Goal: Information Seeking & Learning: Learn about a topic

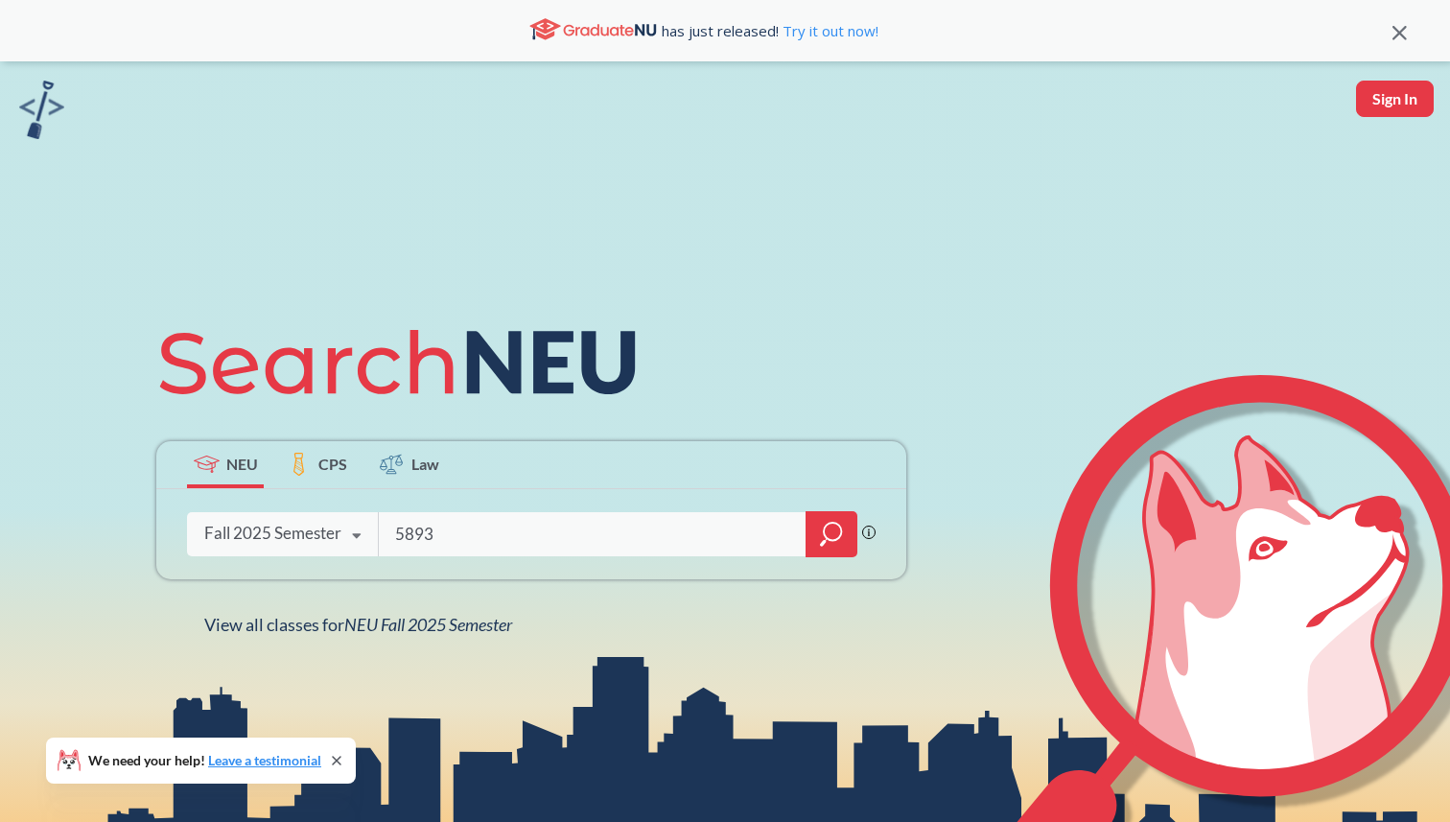
type input "5893"
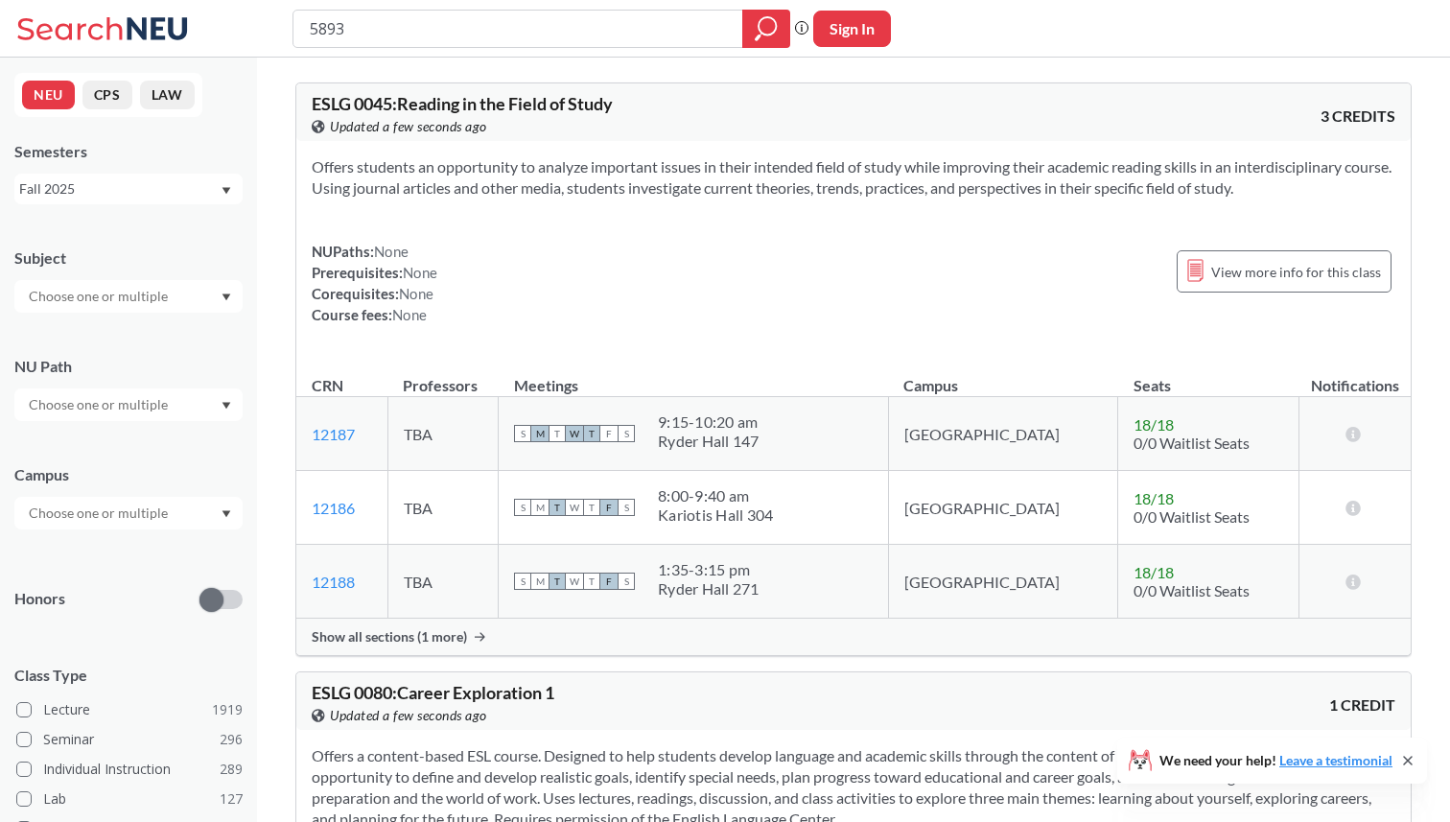
click at [117, 276] on div "Subject" at bounding box center [128, 270] width 228 height 84
click at [117, 288] on input "text" at bounding box center [99, 296] width 161 height 23
click at [116, 339] on div "CS ( 115 )" at bounding box center [133, 329] width 217 height 21
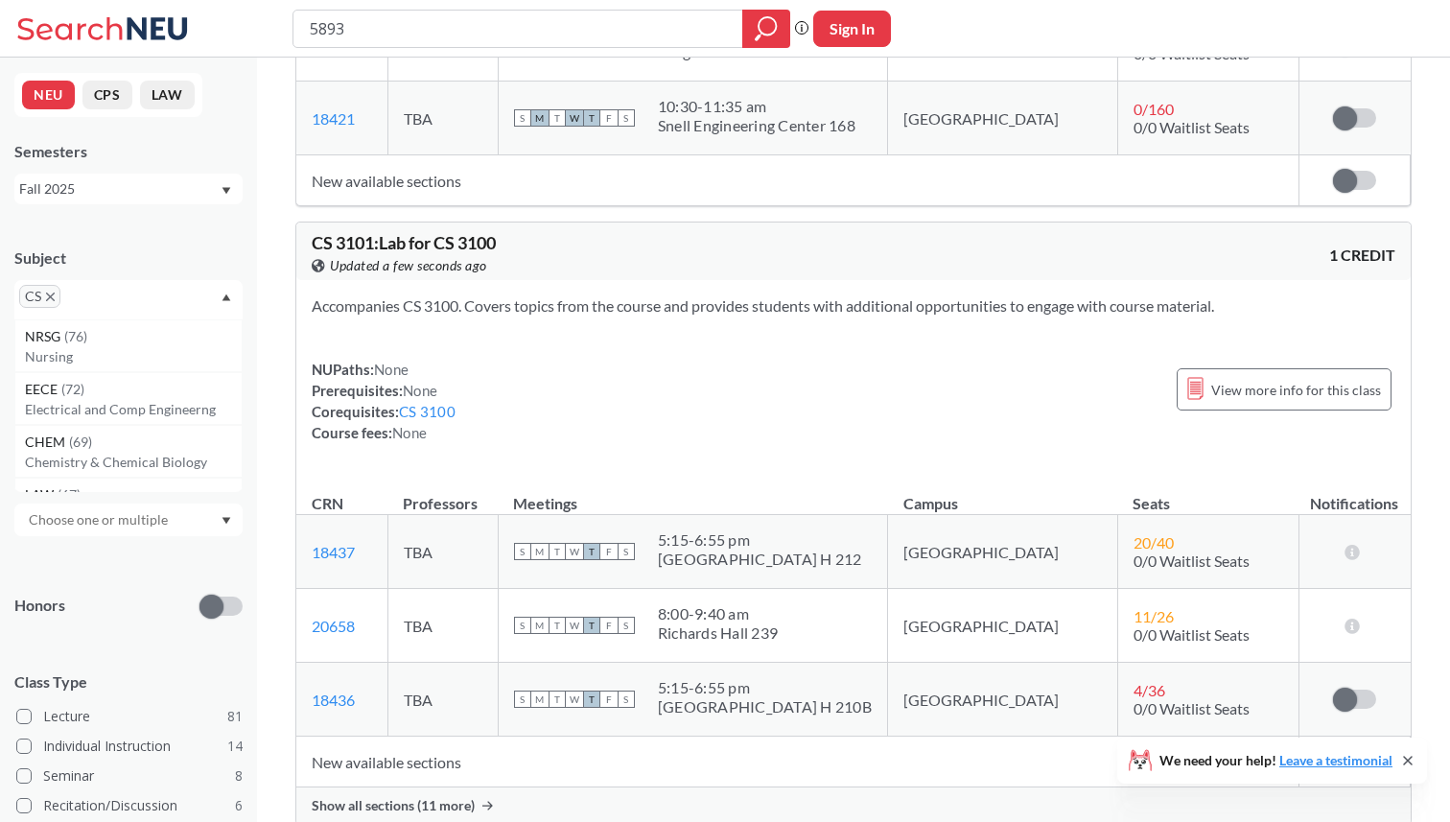
click at [123, 297] on div "CS" at bounding box center [128, 299] width 228 height 39
click at [122, 297] on div "CS" at bounding box center [128, 299] width 228 height 39
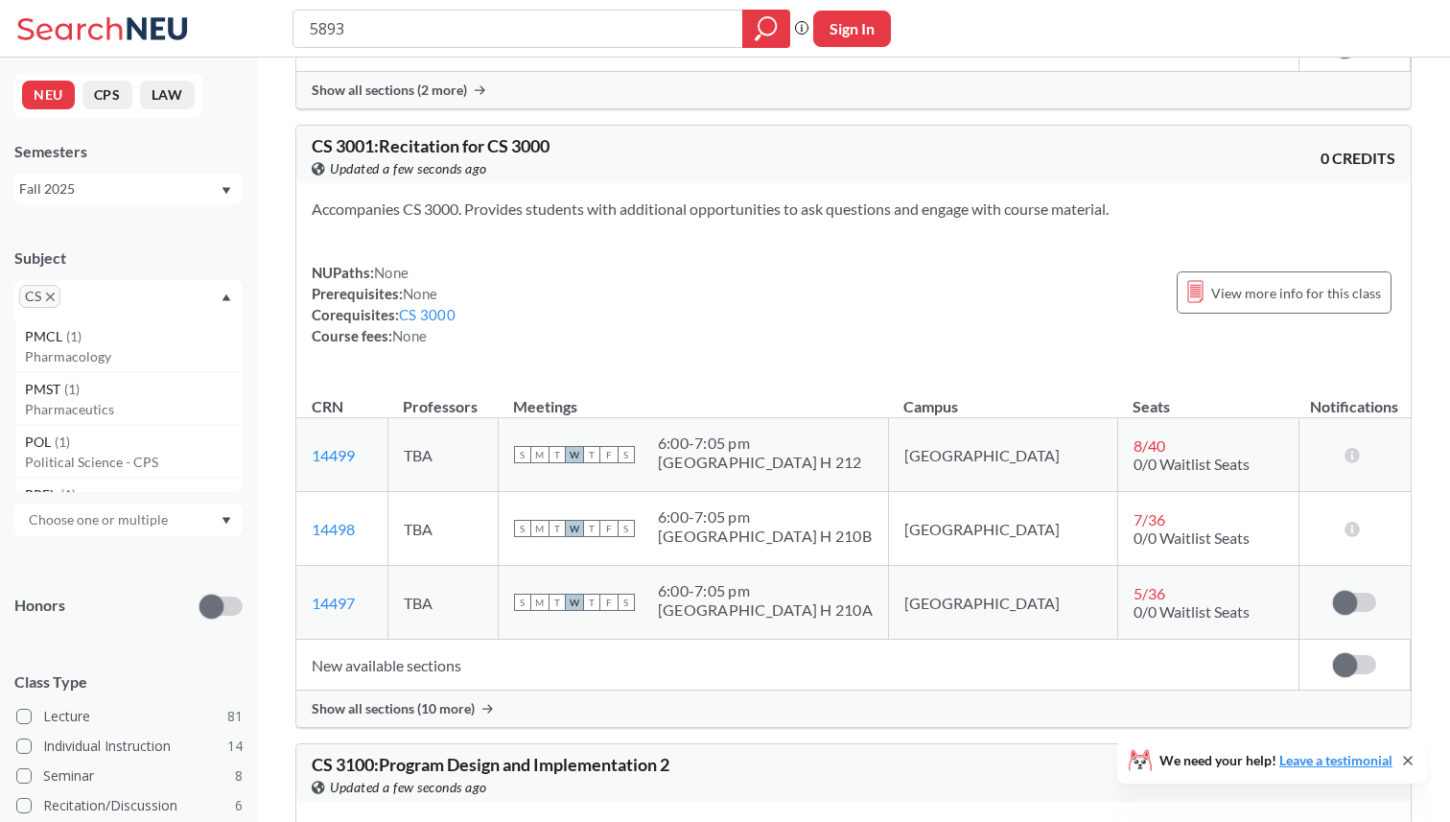
scroll to position [10007, 0]
click at [52, 293] on icon "X to remove pill" at bounding box center [50, 296] width 9 height 9
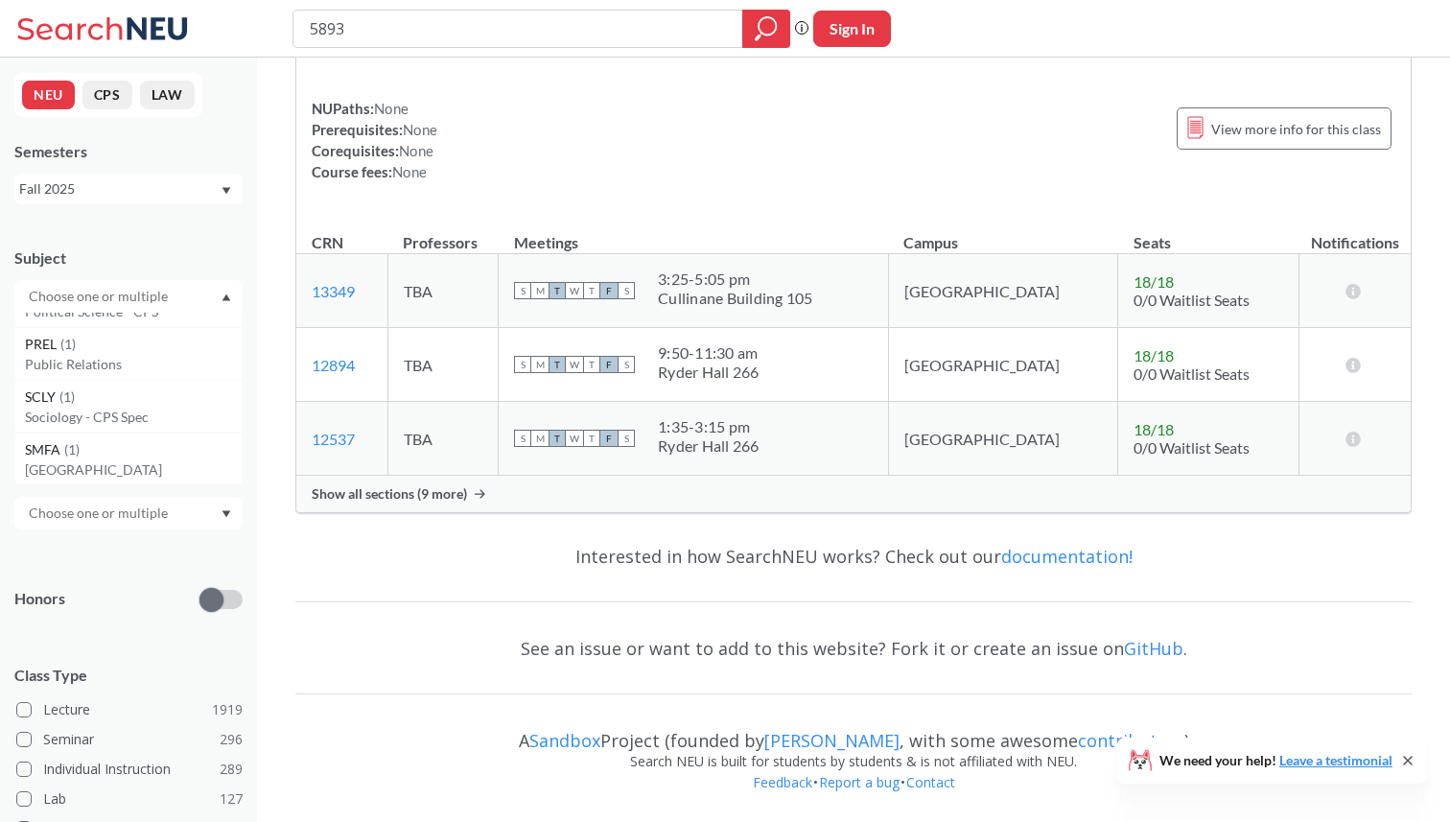
scroll to position [10059, 0]
click at [77, 297] on input "text" at bounding box center [99, 296] width 161 height 23
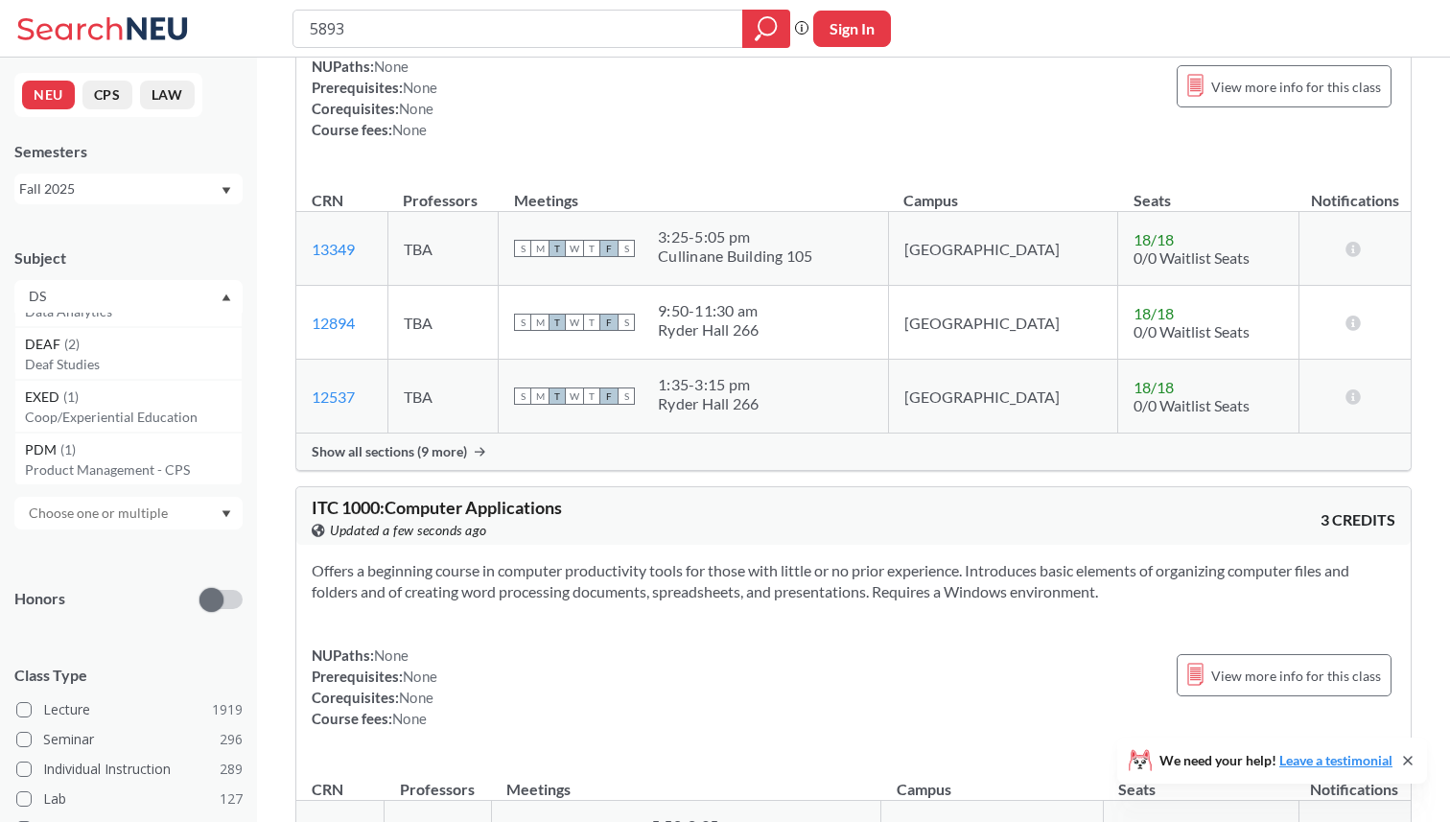
scroll to position [0, 0]
type input "DS"
click at [53, 336] on span "( 15 )" at bounding box center [57, 329] width 23 height 16
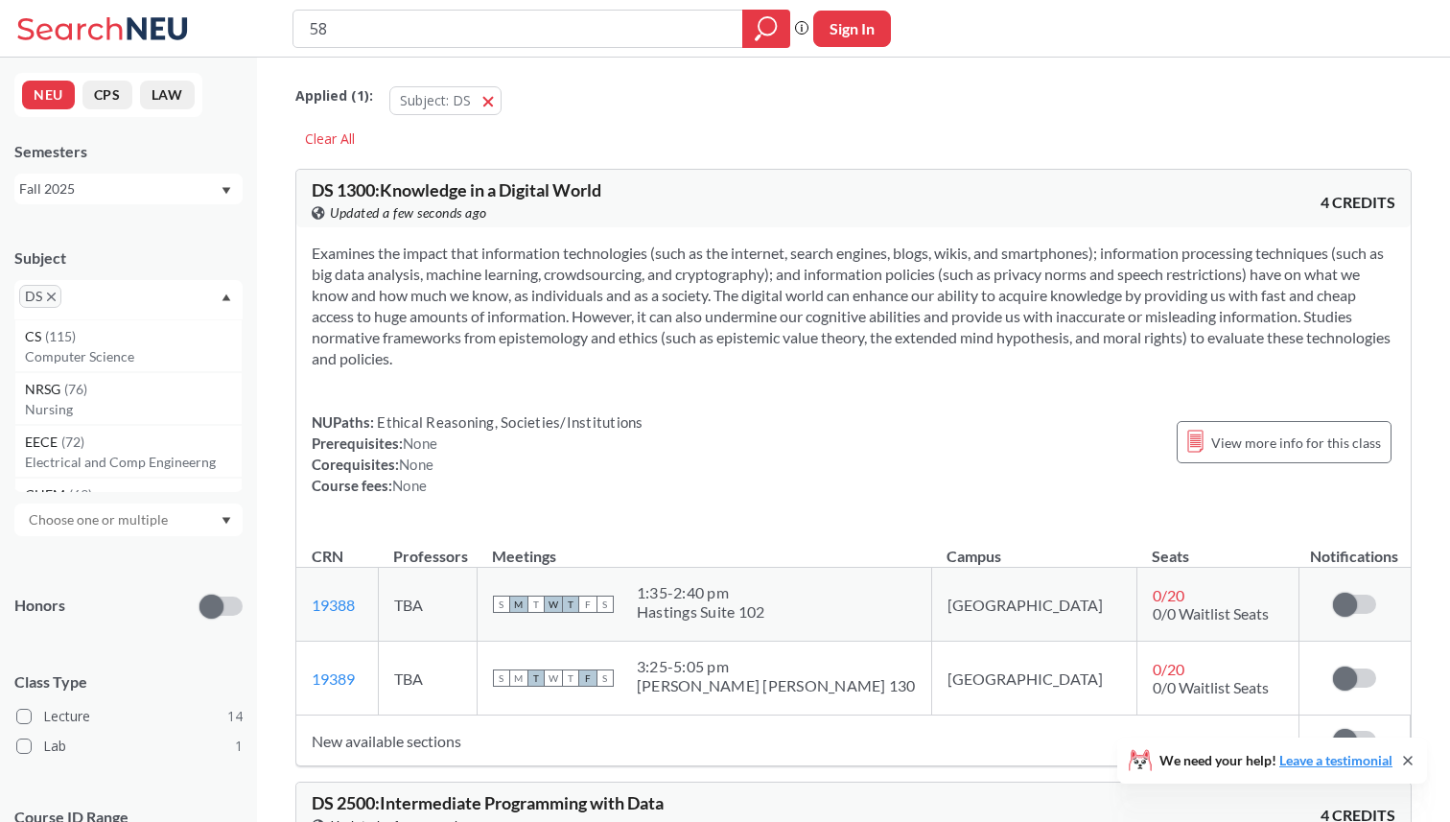
type input "5"
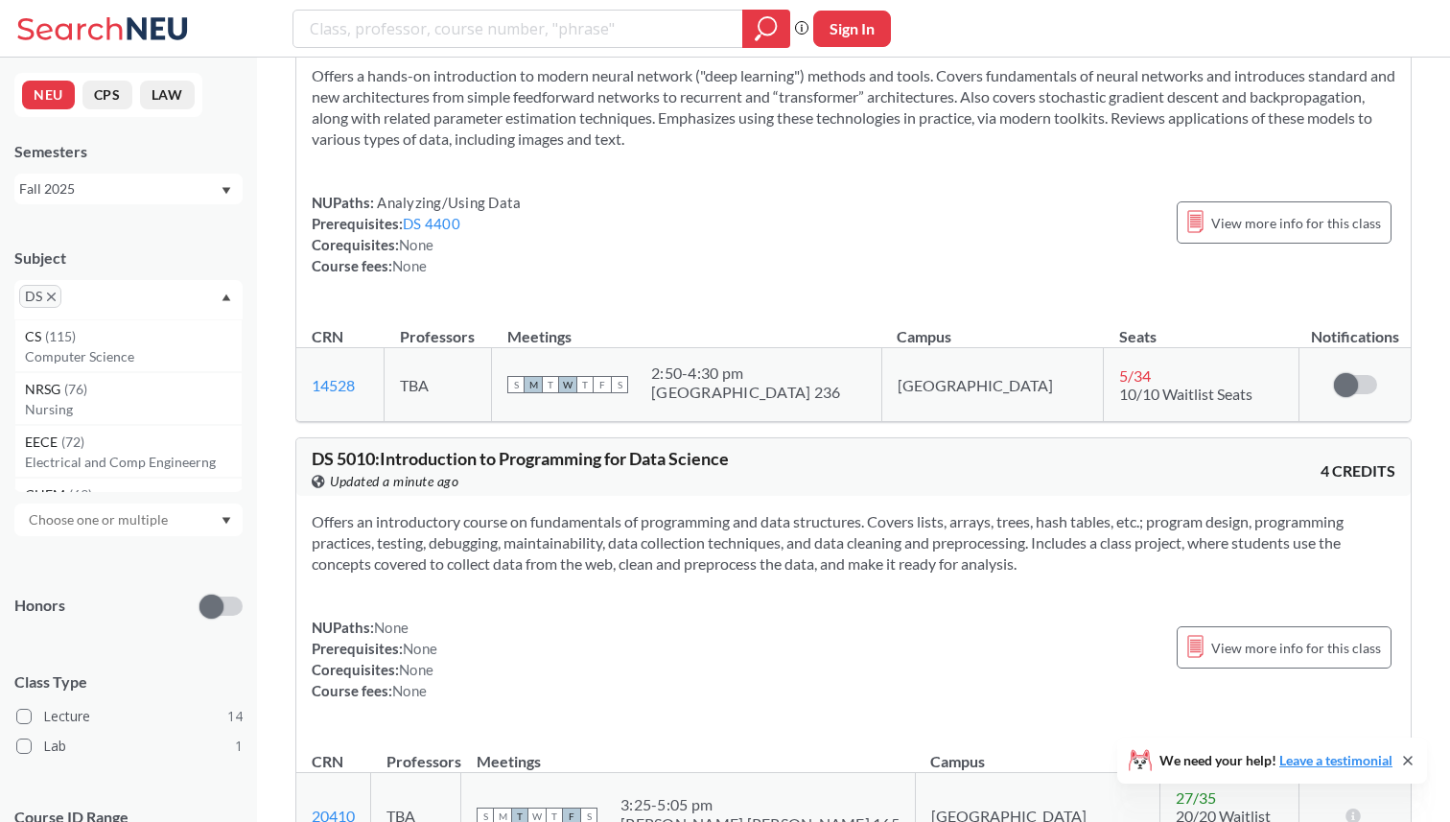
scroll to position [5165, 0]
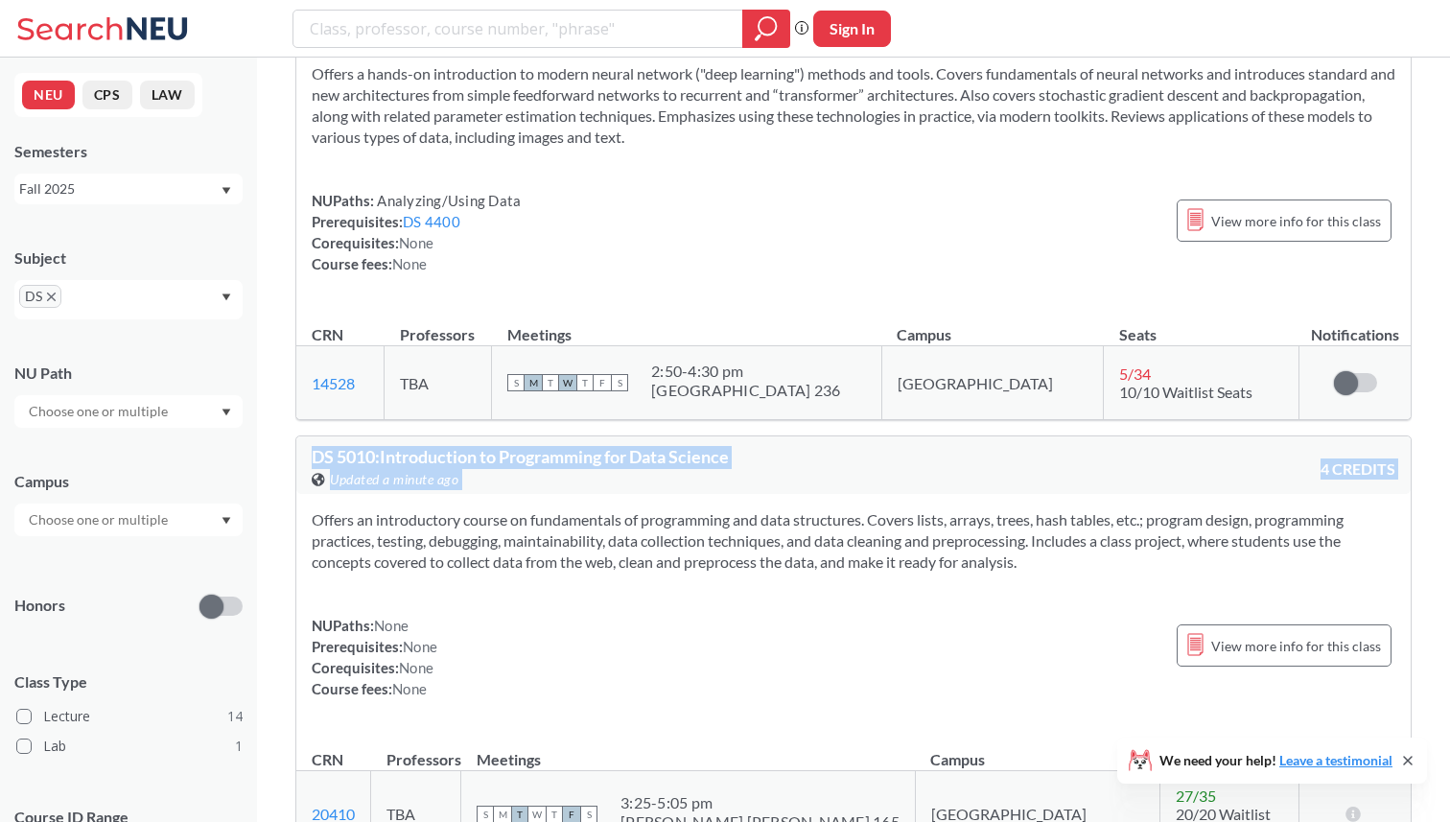
drag, startPoint x: 314, startPoint y: 456, endPoint x: 882, endPoint y: 496, distance: 570.0
click at [882, 496] on div "DS 5010 : Introduction to Programming for Data Science View this course on Bann…" at bounding box center [853, 689] width 1116 height 508
click at [882, 496] on div "Offers an introductory course on fundamentals of programming and data structure…" at bounding box center [853, 612] width 1114 height 236
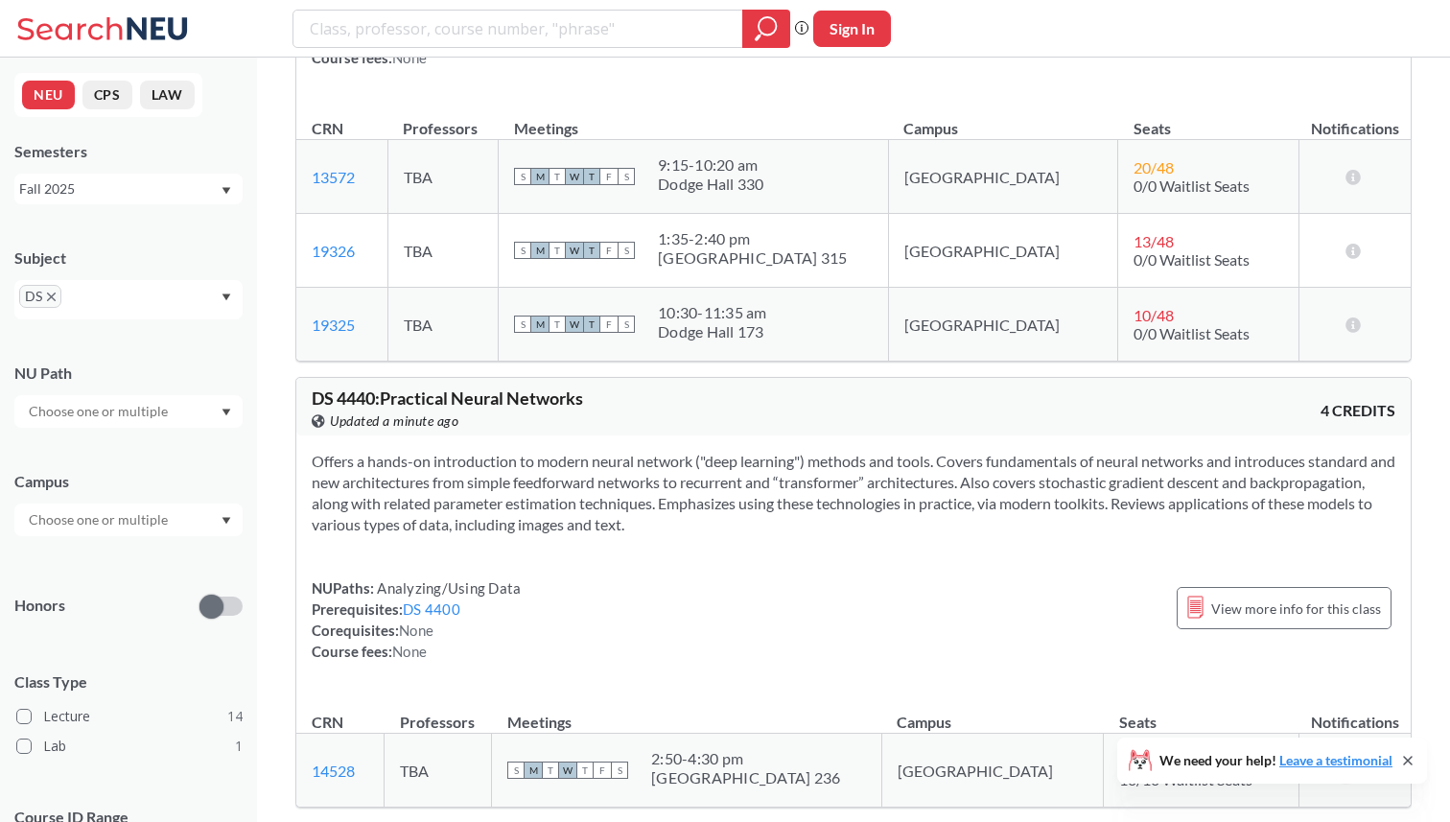
scroll to position [4797, 0]
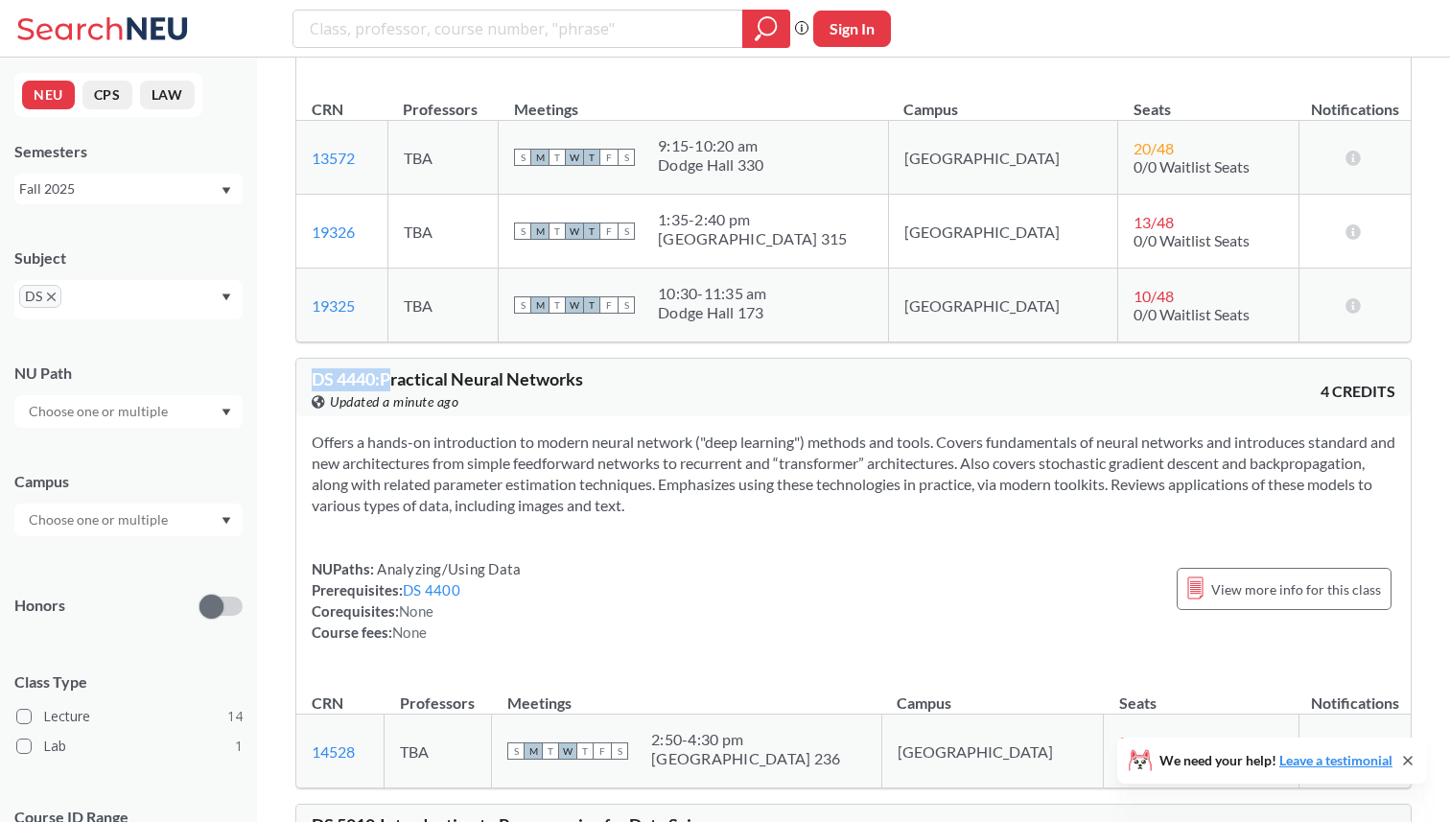
drag, startPoint x: 299, startPoint y: 376, endPoint x: 393, endPoint y: 377, distance: 94.0
click at [394, 378] on div "DS 4440 : Practical Neural Networks View this course on Banner. Updated a minut…" at bounding box center [853, 388] width 1114 height 58
